Goal: Task Accomplishment & Management: Manage account settings

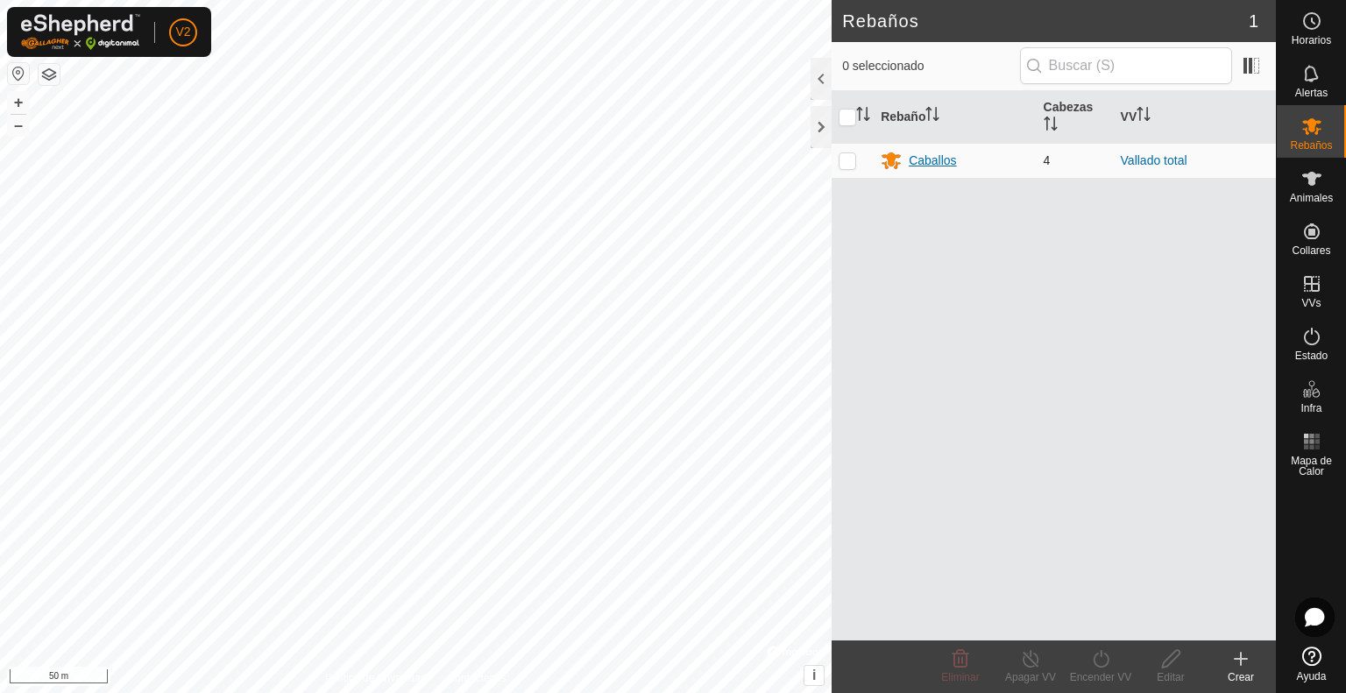
click at [940, 160] on div "Caballos" at bounding box center [932, 161] width 47 height 18
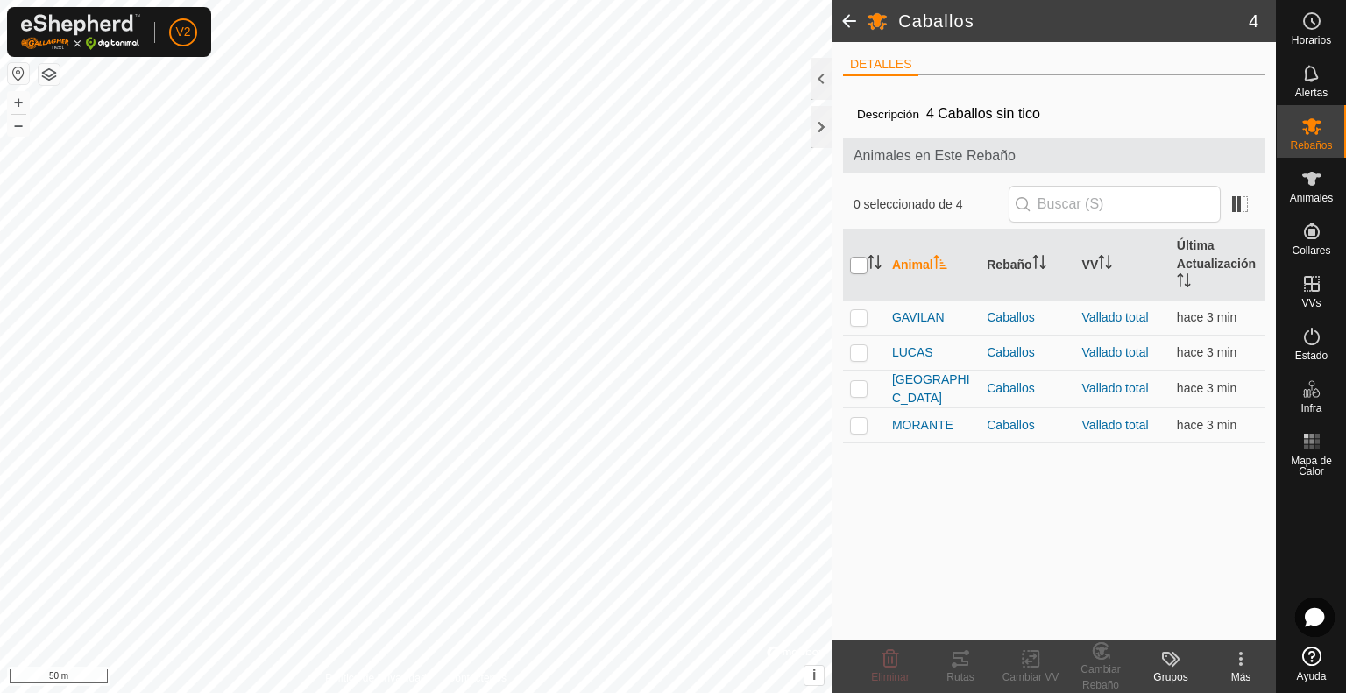
click at [857, 265] on input "checkbox" at bounding box center [859, 266] width 18 height 18
checkbox input "true"
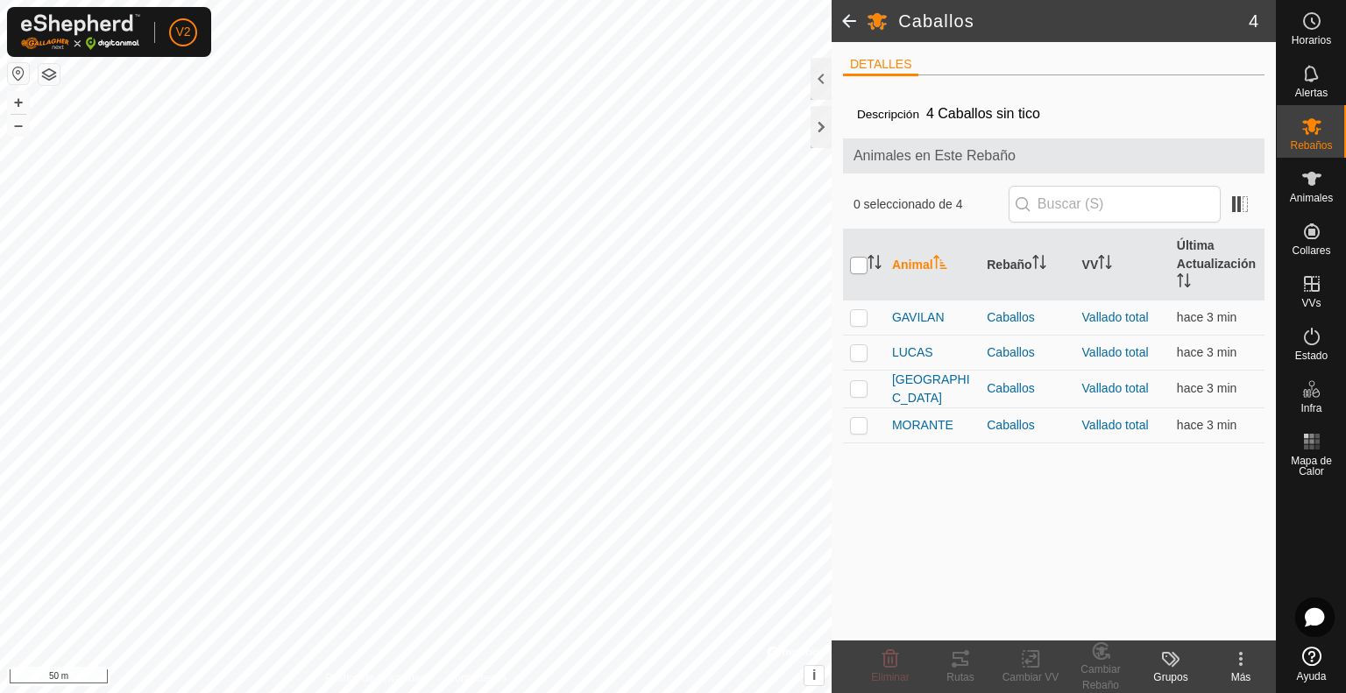
checkbox input "true"
click at [954, 656] on icon at bounding box center [961, 659] width 16 height 14
